Goal: Find specific page/section: Find specific page/section

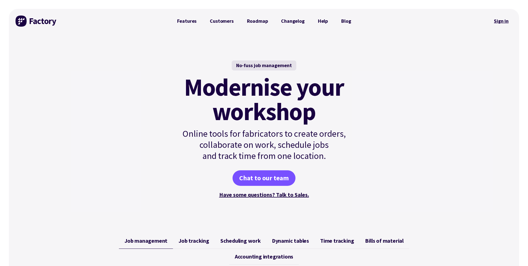
click at [502, 17] on link "Sign in" at bounding box center [501, 21] width 22 height 13
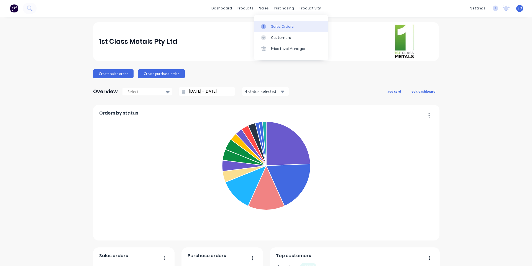
click at [267, 24] on div at bounding box center [265, 26] width 8 height 5
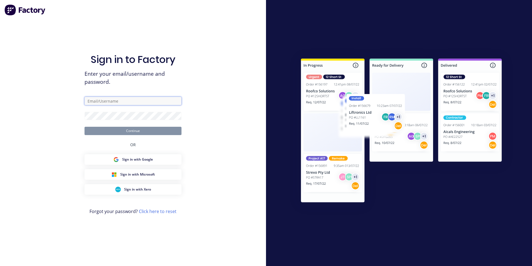
click at [147, 101] on input "text" at bounding box center [133, 101] width 97 height 8
type input "[PERSON_NAME][EMAIL_ADDRESS][DOMAIN_NAME]"
